Goal: Task Accomplishment & Management: Complete application form

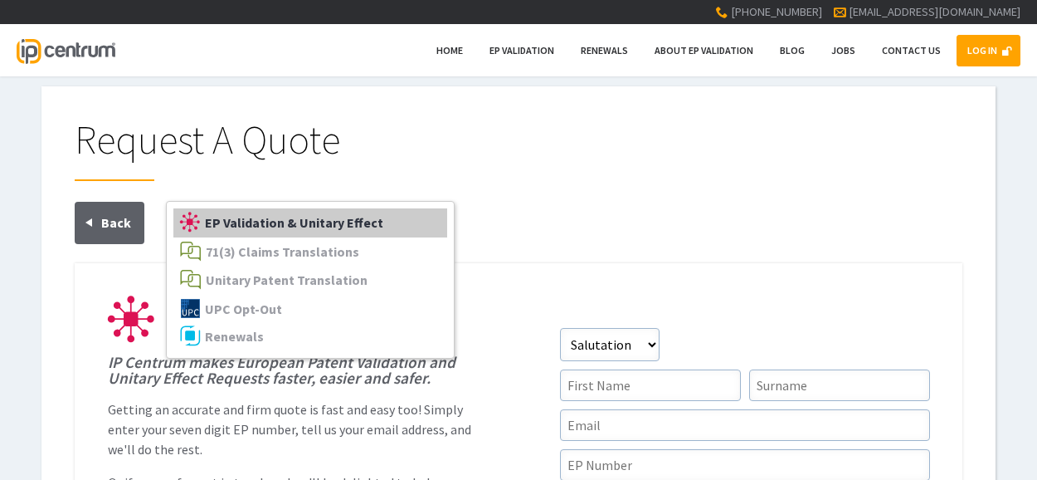
click at [293, 227] on span "EP Validation & Unitary Effect" at bounding box center [294, 222] width 178 height 17
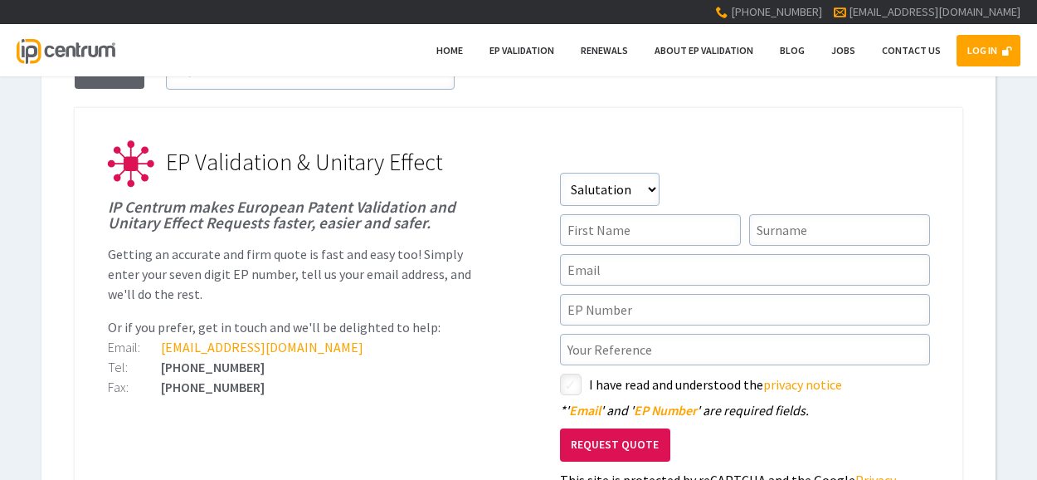
scroll to position [166, 0]
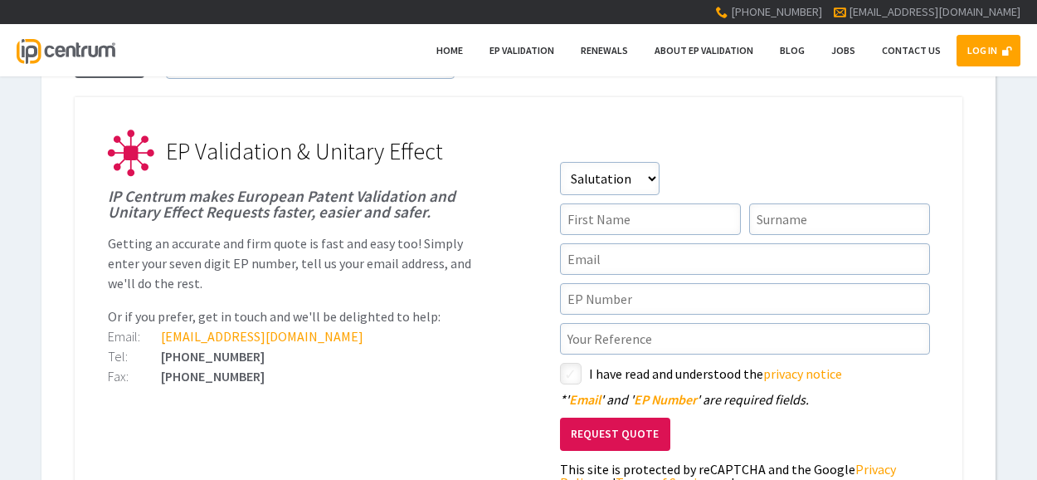
click at [992, 50] on link "LOG IN" at bounding box center [989, 51] width 64 height 32
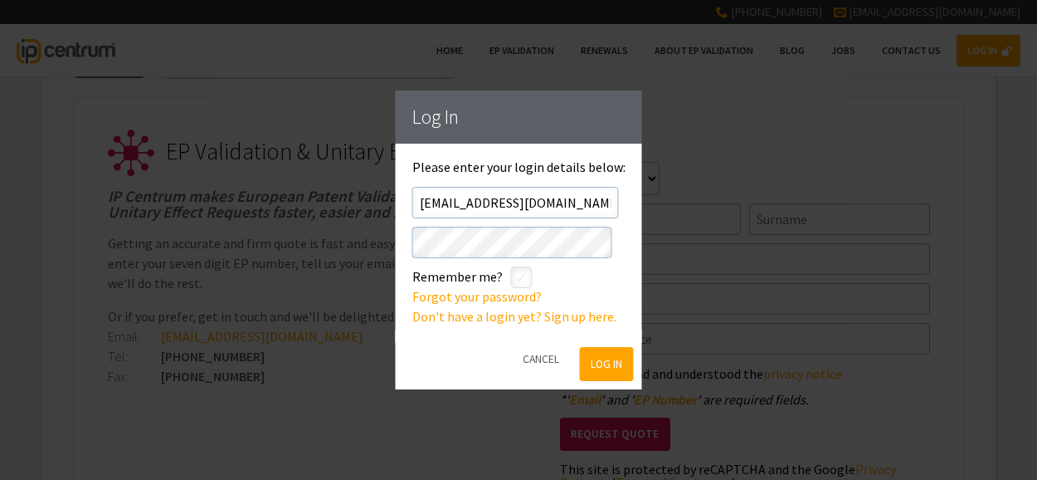
click at [591, 368] on button "Log In" at bounding box center [606, 364] width 54 height 34
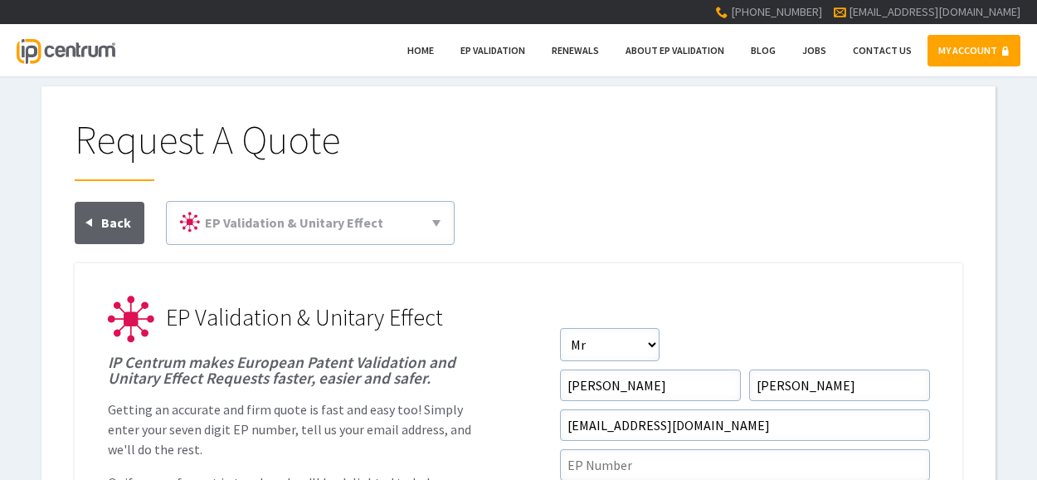
drag, startPoint x: 717, startPoint y: 276, endPoint x: 751, endPoint y: 289, distance: 36.2
click at [484, 47] on span "EP Validation" at bounding box center [493, 50] width 65 height 12
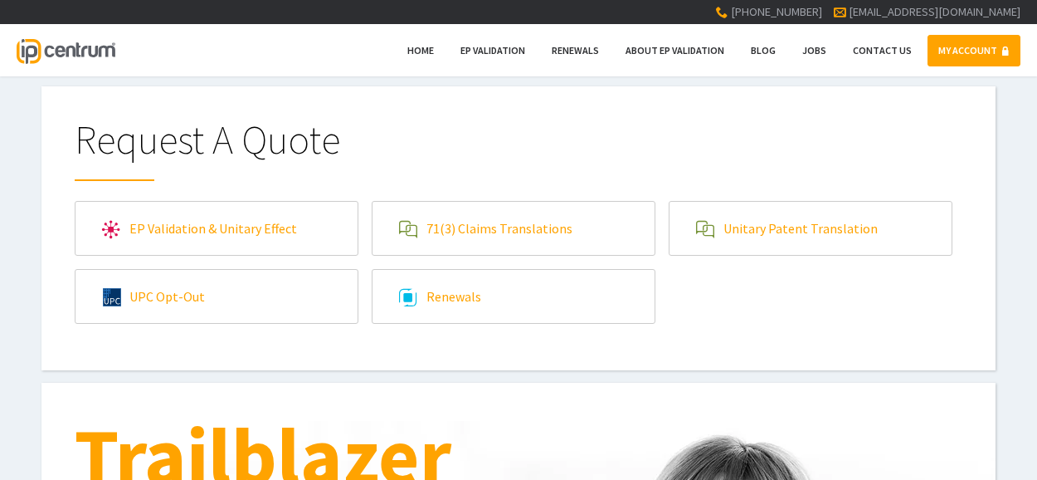
click at [276, 229] on link "EP Validation & Unitary Effect" at bounding box center [217, 228] width 282 height 53
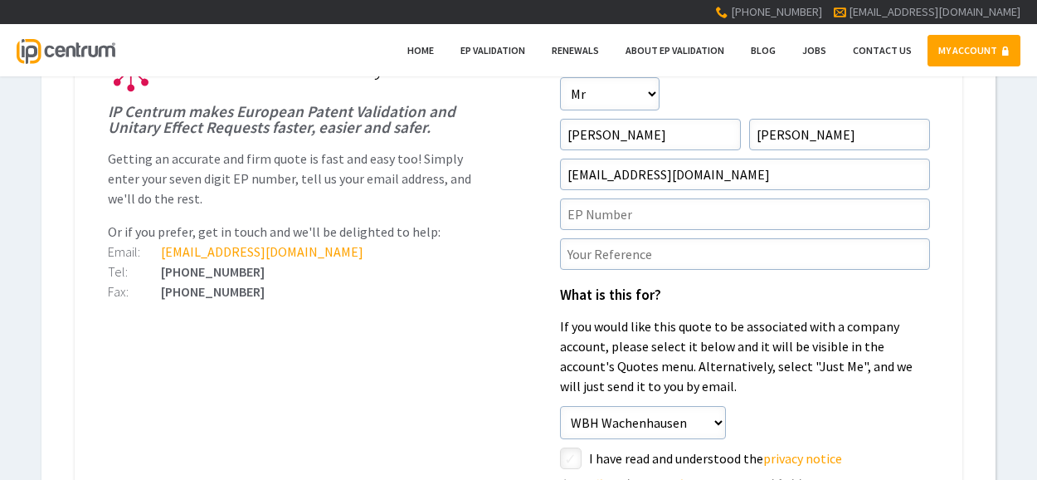
scroll to position [249, 0]
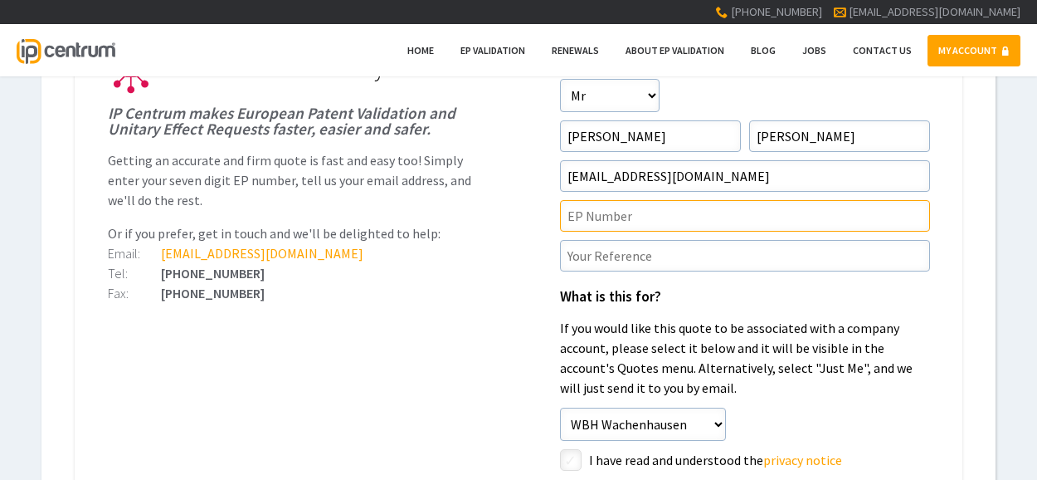
click at [600, 211] on input"] "text" at bounding box center [745, 216] width 370 height 32
paste input"] "20724056.5"
type input"] "20724056.5"
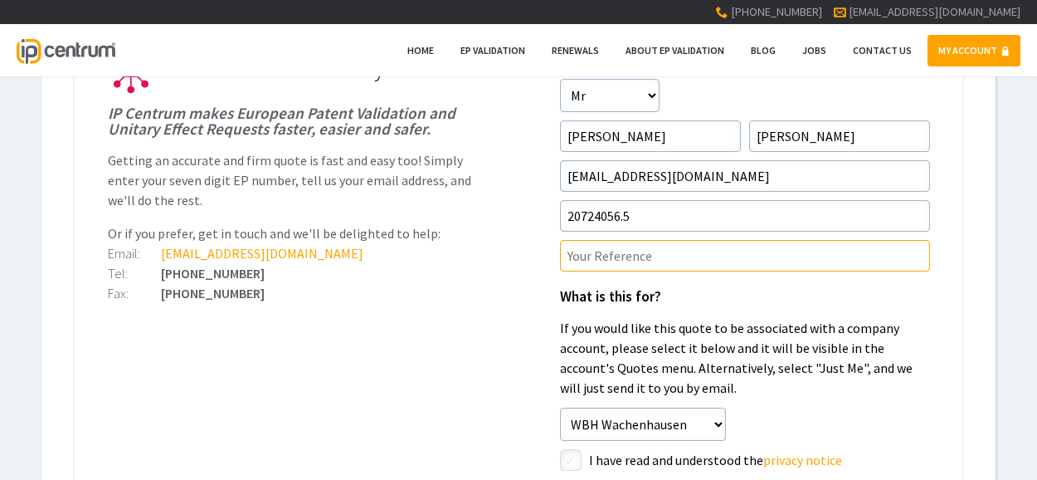
click at [582, 263] on input"] "text" at bounding box center [745, 256] width 370 height 32
paste input"] "365.0034WOEP"
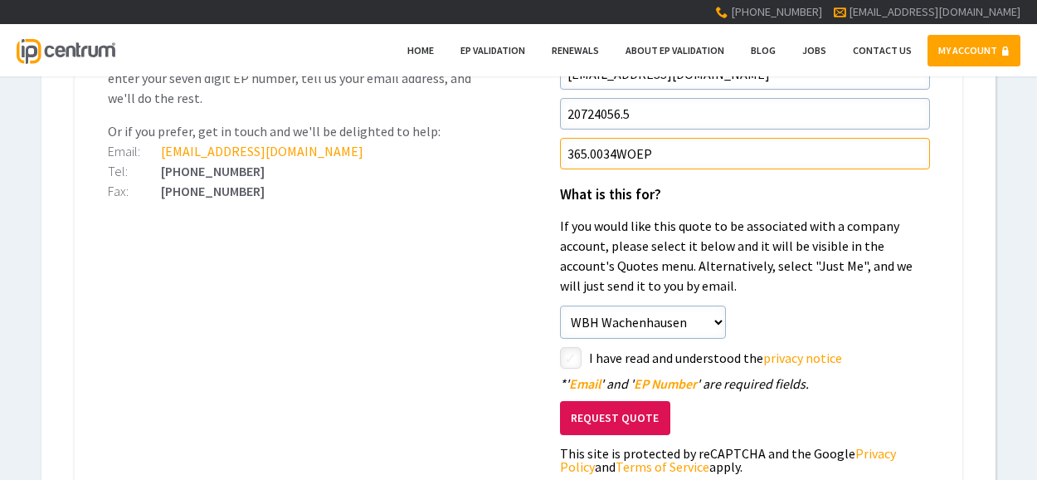
scroll to position [415, 0]
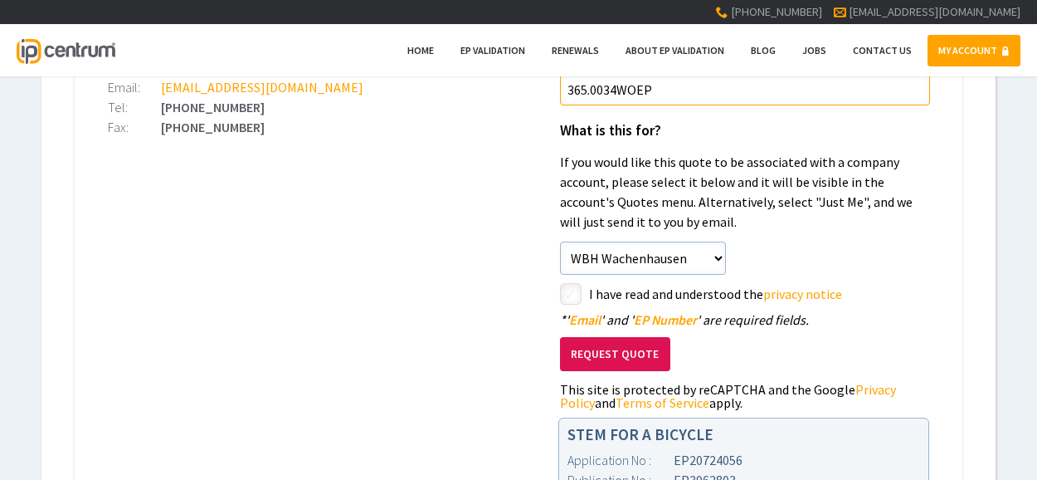
type input"] "365.0034WOEP"
click at [579, 296] on input"] "checkbox" at bounding box center [573, 295] width 20 height 20
checkbox input"] "true"
drag, startPoint x: 627, startPoint y: 353, endPoint x: 636, endPoint y: 351, distance: 9.3
click at [626, 353] on button "Request Quote" at bounding box center [615, 354] width 110 height 34
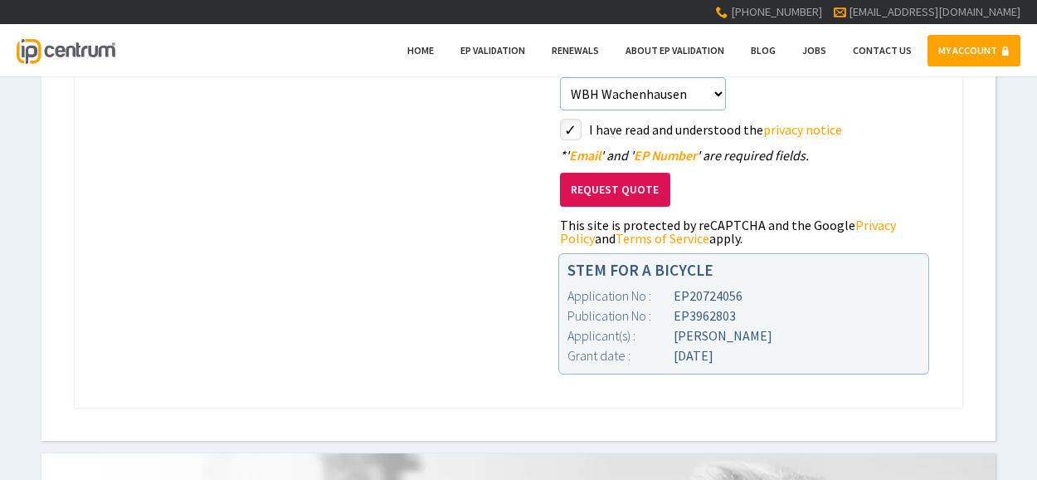
scroll to position [581, 0]
